Goal: Register for event/course

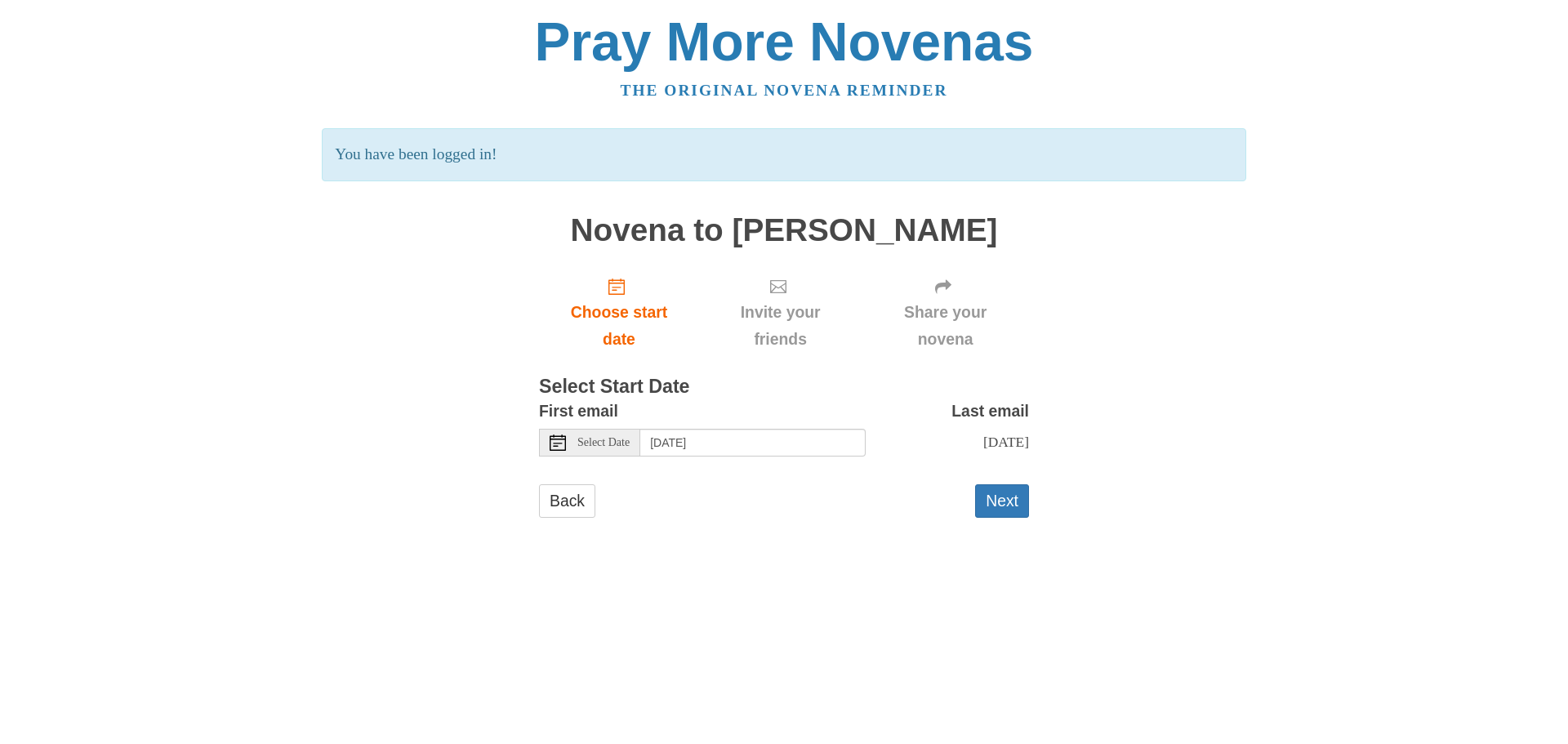
drag, startPoint x: 691, startPoint y: 426, endPoint x: 697, endPoint y: 434, distance: 10.0
click at [691, 426] on div "First email Select Date Wednesday, October 1st" at bounding box center [702, 426] width 326 height 59
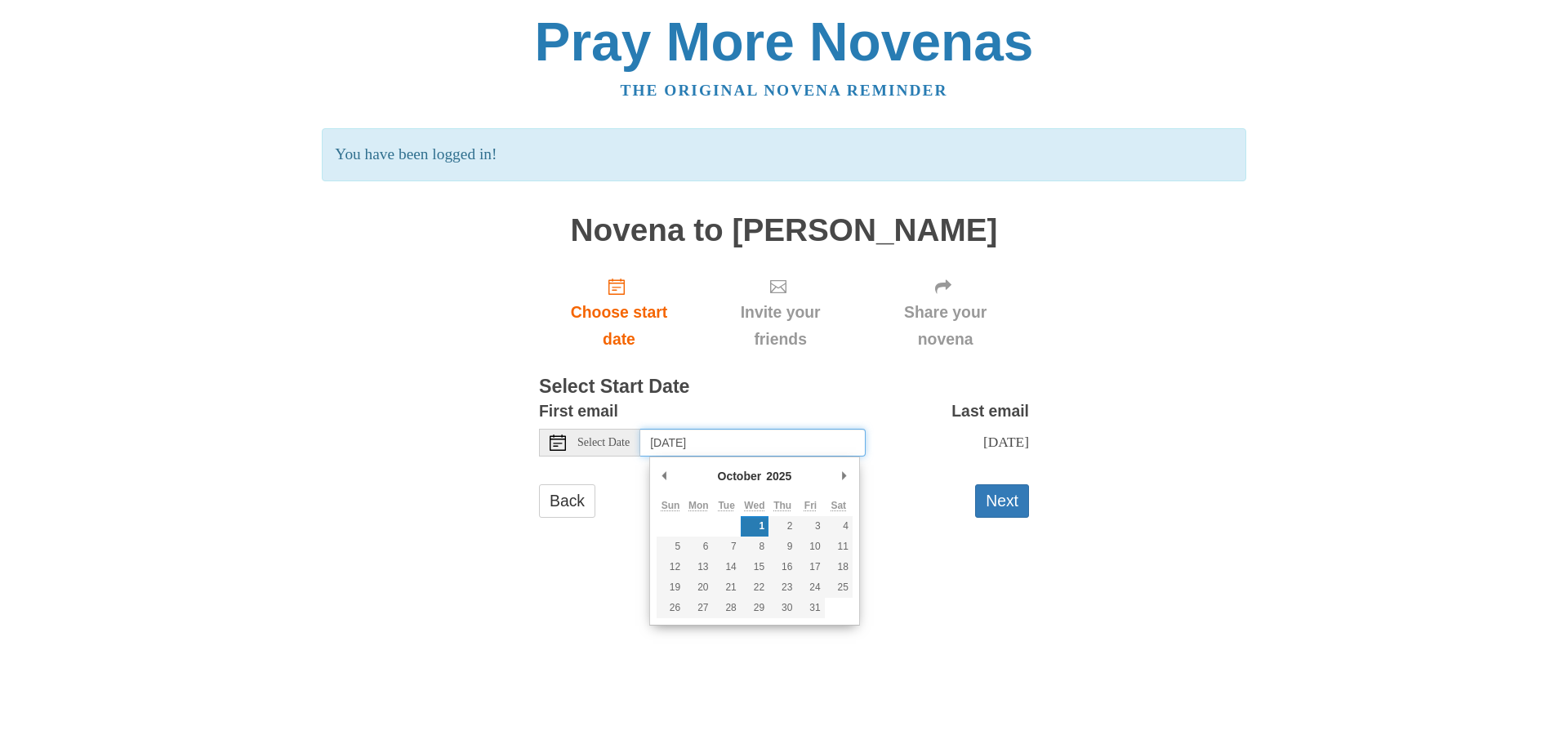
click at [698, 441] on input "Wednesday, October 1st" at bounding box center [753, 442] width 225 height 28
type input "Tuesday, September 30th"
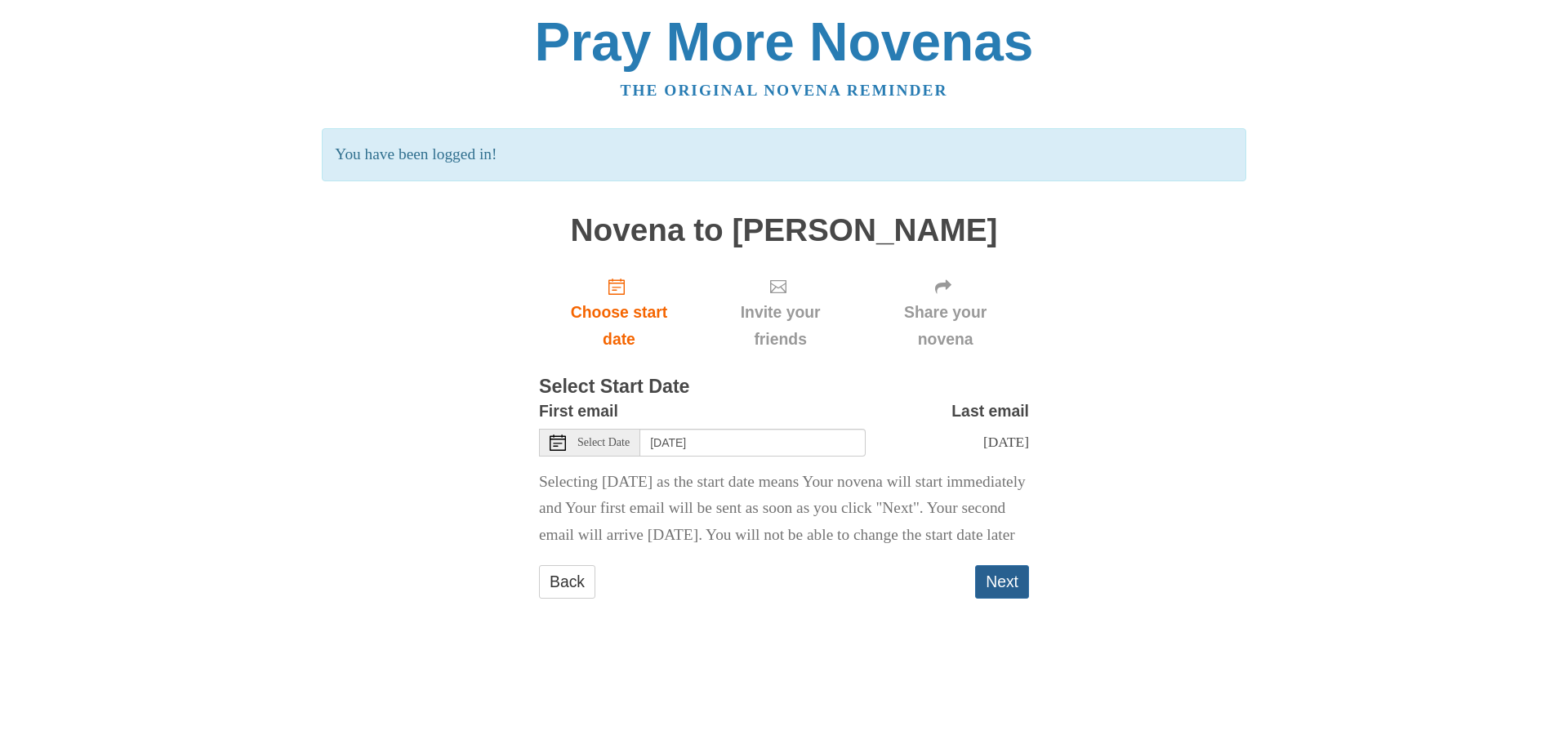
click at [999, 598] on button "Next" at bounding box center [1002, 582] width 53 height 33
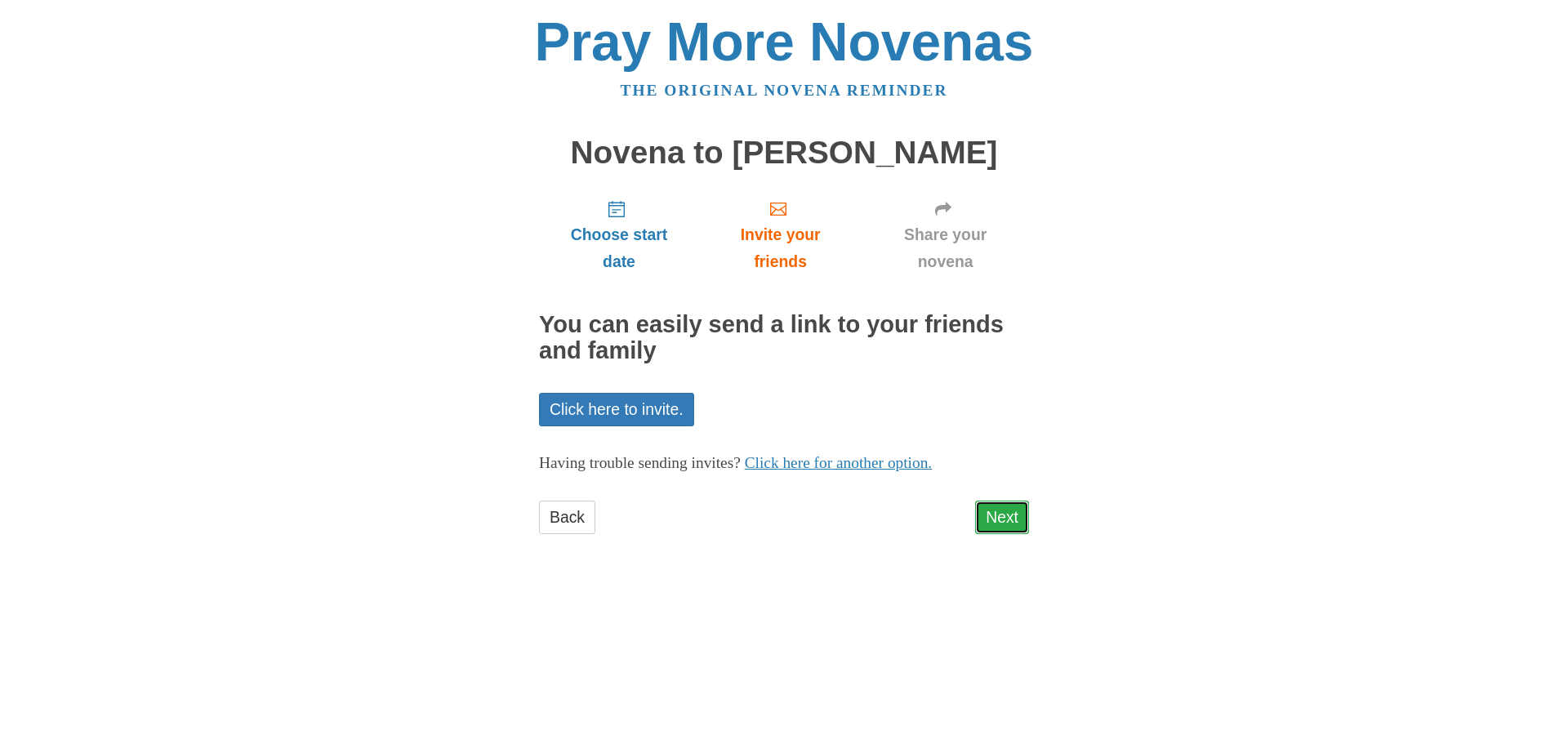
click at [985, 511] on link "Next" at bounding box center [1002, 517] width 53 height 33
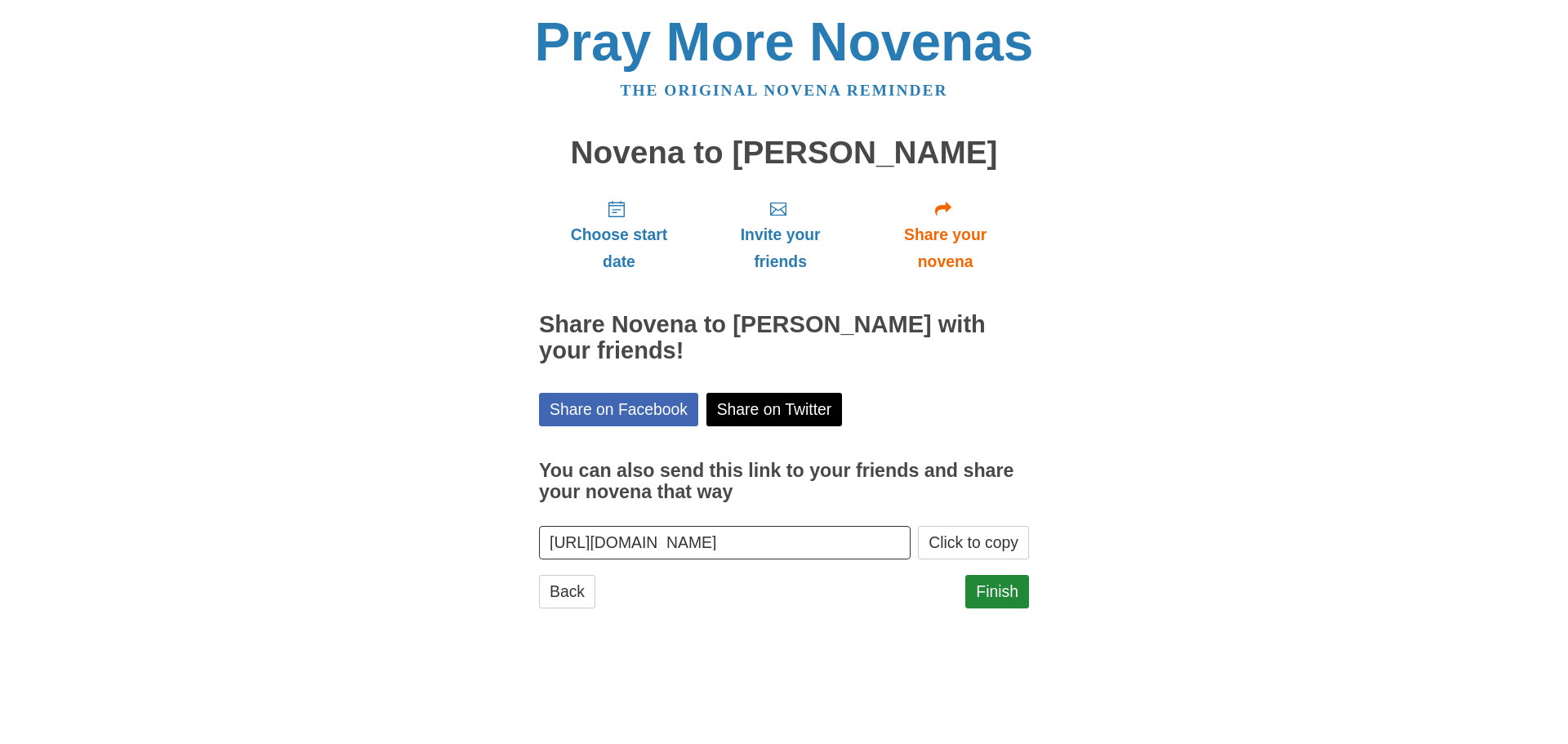
click at [1007, 609] on div "Finish" at bounding box center [997, 599] width 64 height 49
click at [1009, 605] on link "Finish" at bounding box center [997, 592] width 64 height 33
